Goal: Find contact information: Find contact information

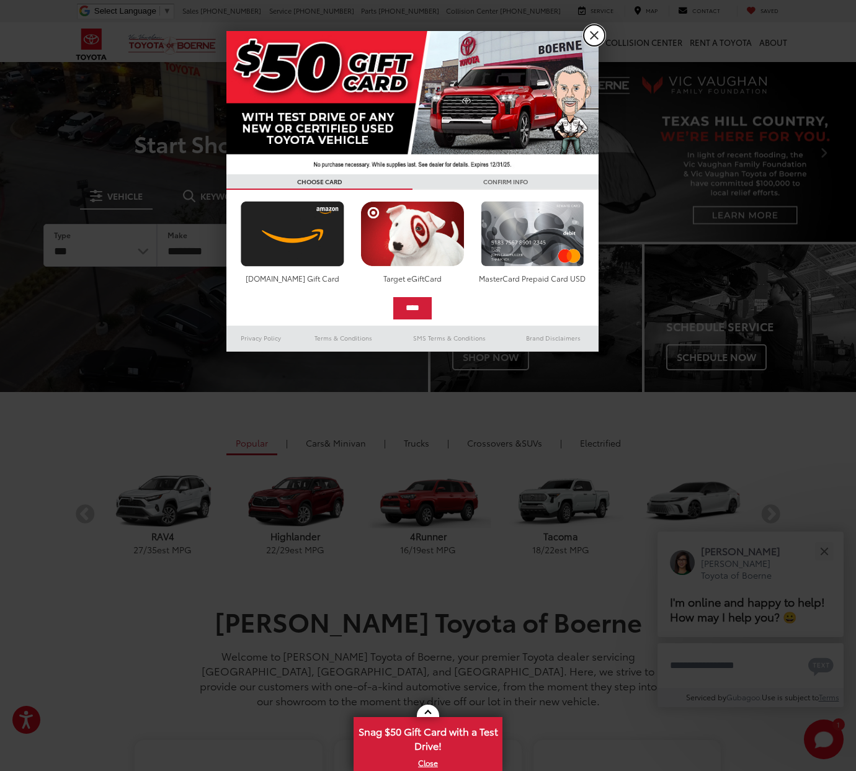
click at [599, 36] on link "X" at bounding box center [594, 35] width 21 height 21
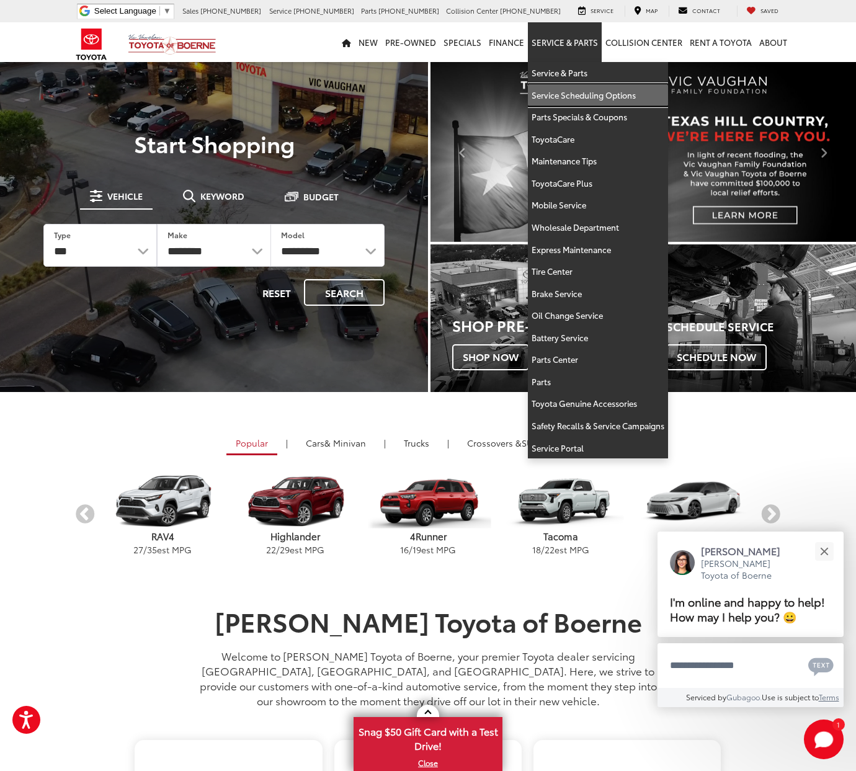
click at [563, 96] on link "Service Scheduling Options" at bounding box center [598, 95] width 140 height 22
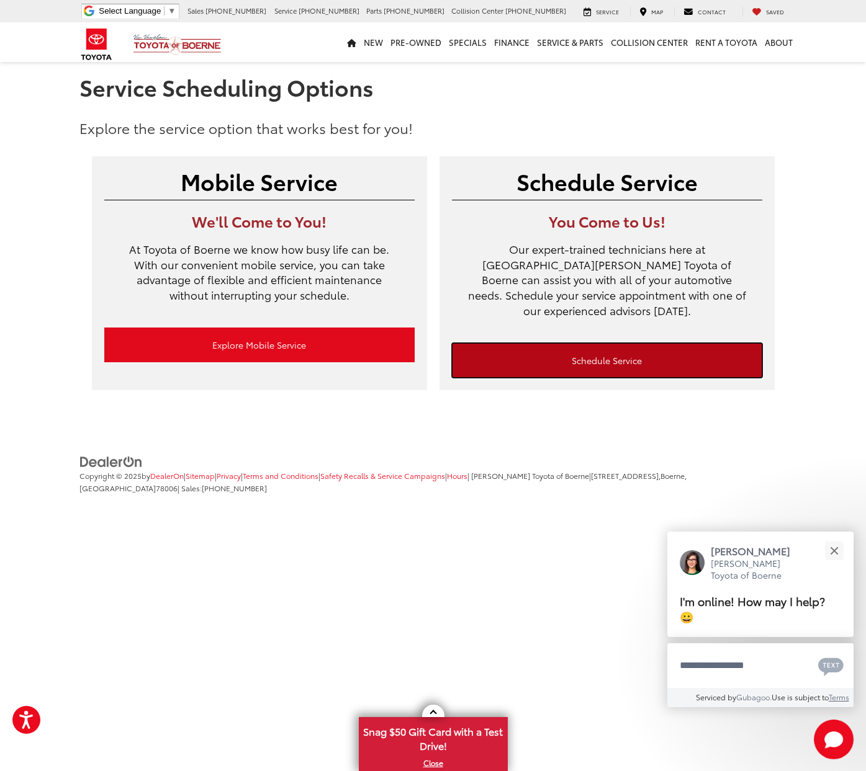
click at [613, 344] on link "Schedule Service" at bounding box center [607, 360] width 310 height 35
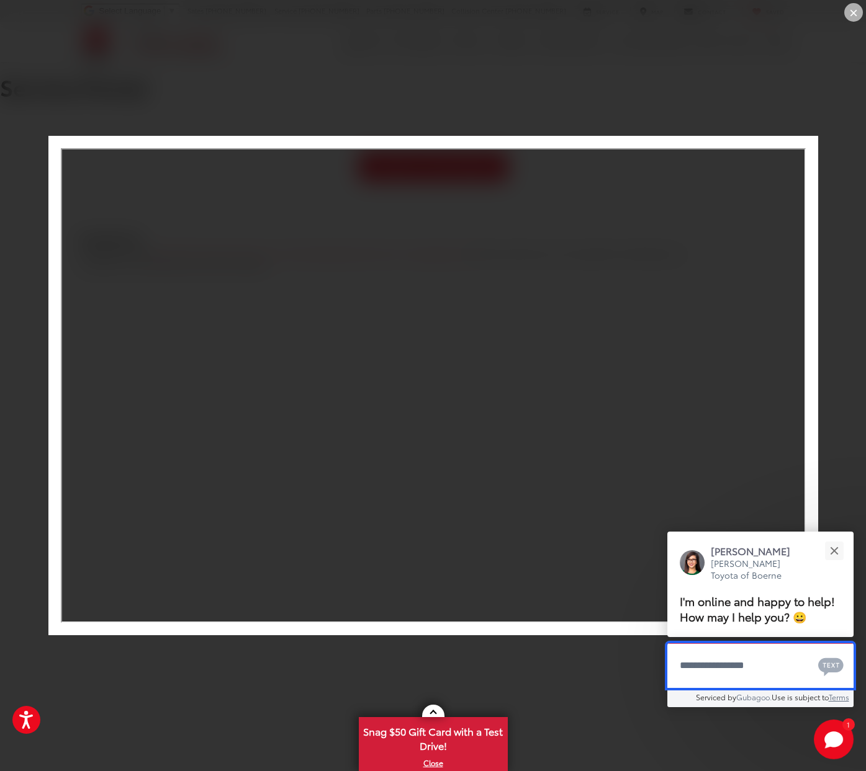
click at [723, 668] on textarea "Type your message" at bounding box center [760, 665] width 186 height 45
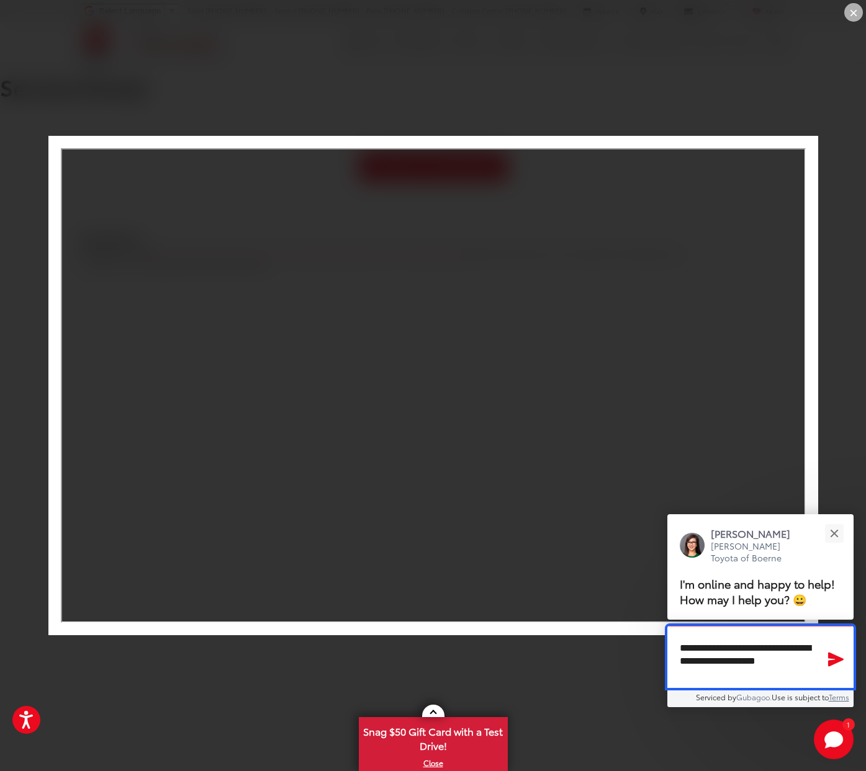
type textarea "**********"
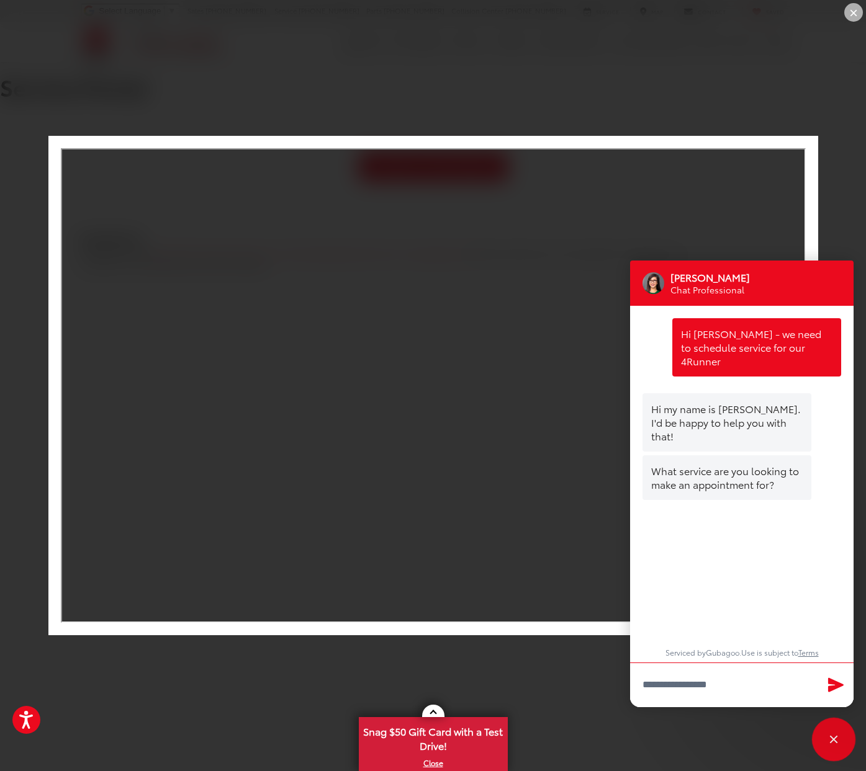
click at [831, 733] on div "Close" at bounding box center [833, 740] width 40 height 40
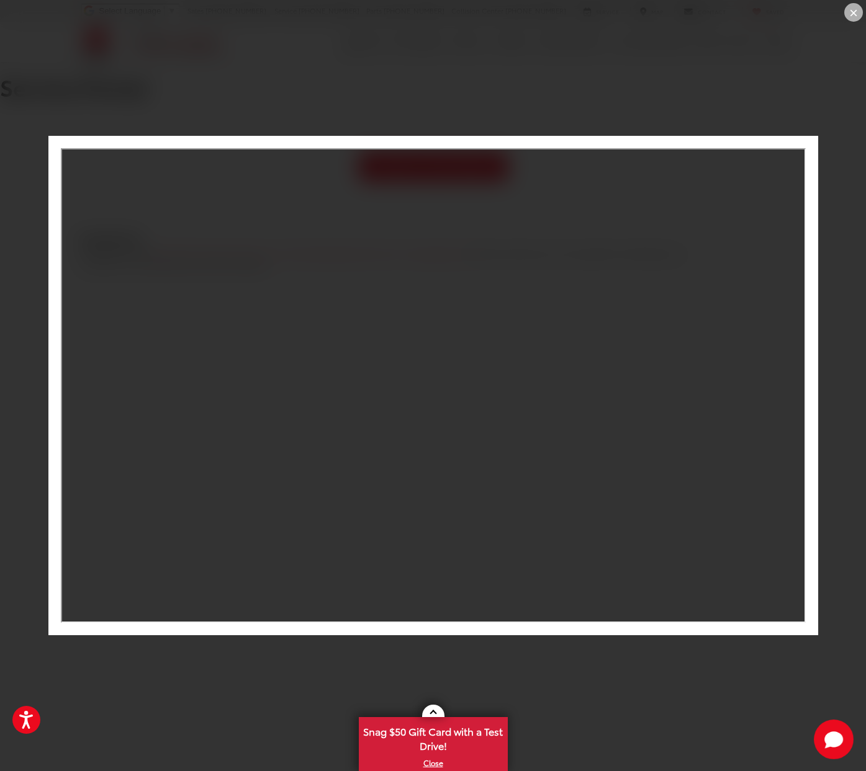
click at [851, 13] on div "×" at bounding box center [853, 12] width 19 height 19
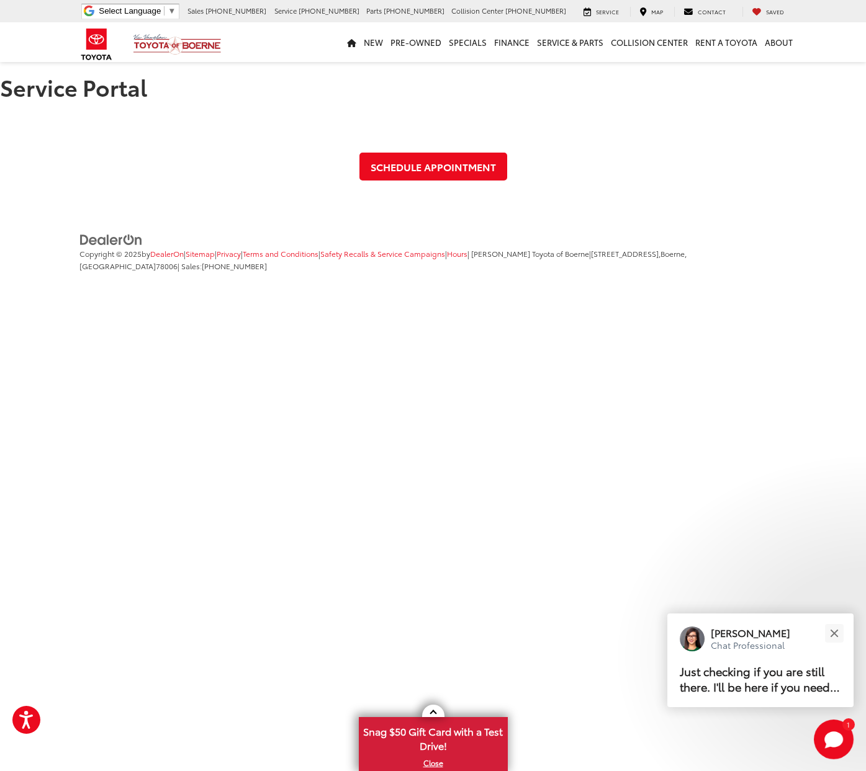
click at [359, 7] on span "[PHONE_NUMBER]" at bounding box center [328, 11] width 61 height 10
drag, startPoint x: 354, startPoint y: 14, endPoint x: 400, endPoint y: 11, distance: 46.6
click at [400, 11] on ul "Service [PHONE_NUMBER] Parts [PHONE_NUMBER] Collision Center [PHONE_NUMBER]" at bounding box center [420, 11] width 292 height 10
click at [735, 684] on p "Just checking if you are still there. I'll be here if you need help." at bounding box center [759, 679] width 161 height 31
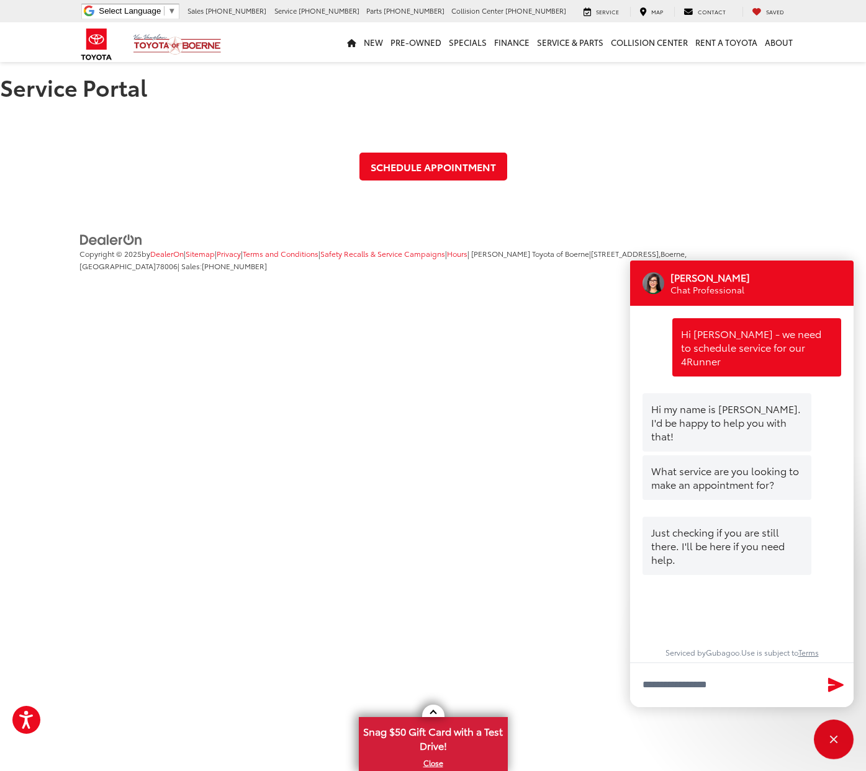
click at [476, 321] on html "Accessibility Screen-Reader Guide, Feedback, and Issue Reporting | New window […" at bounding box center [433, 160] width 866 height 321
